Goal: Check status

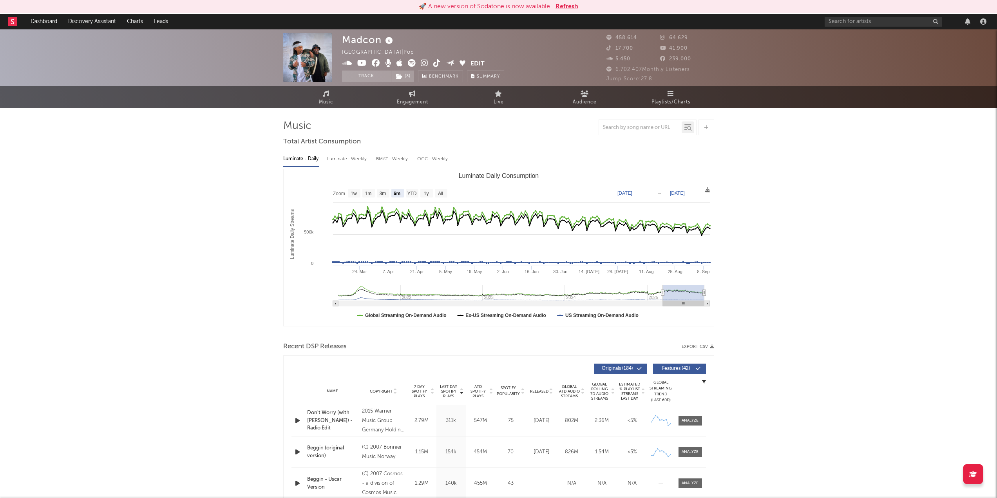
select select "6m"
click at [568, 5] on button "Refresh" at bounding box center [566, 6] width 23 height 9
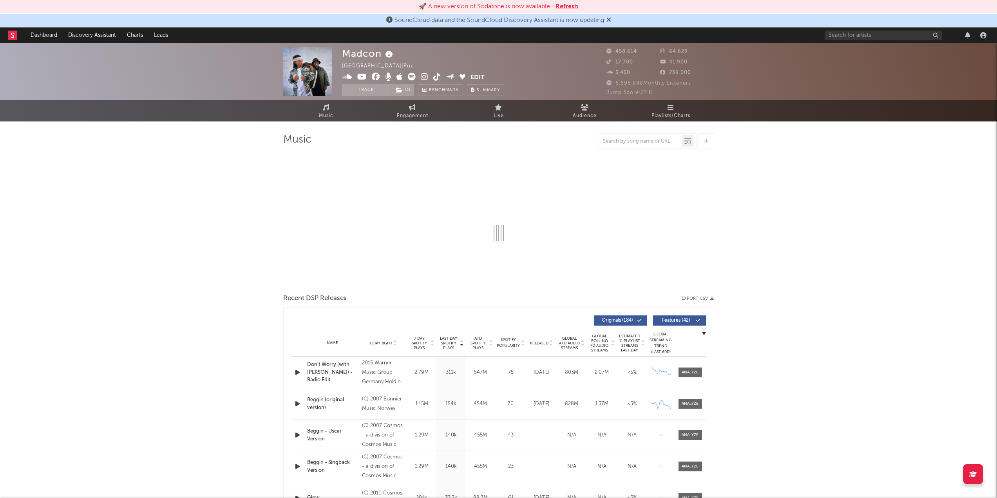
click at [571, 5] on button "Refresh" at bounding box center [566, 6] width 23 height 9
